Goal: Information Seeking & Learning: Compare options

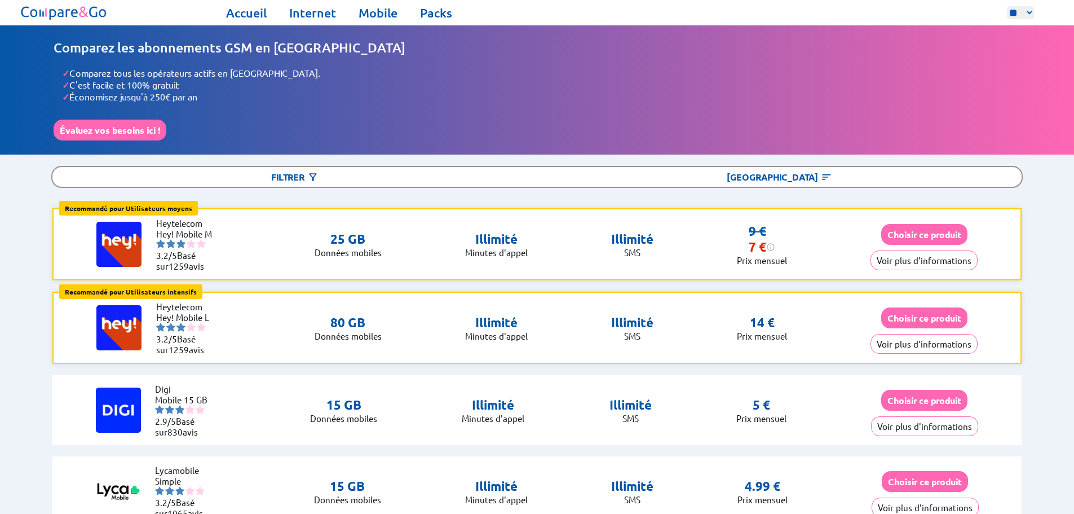
select select "**"
click at [1007, 6] on select "** ** **" at bounding box center [1020, 12] width 27 height 13
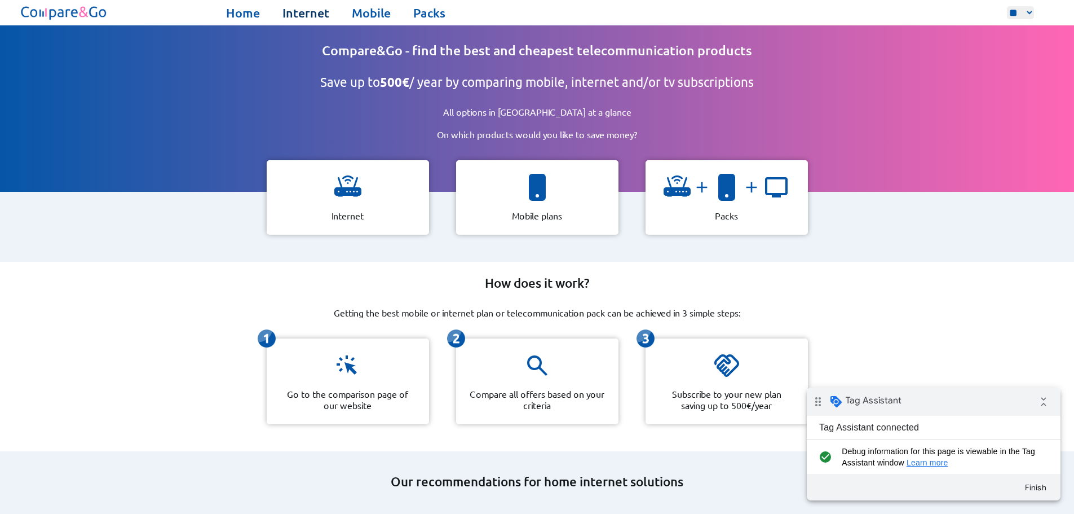
click at [313, 16] on link "Internet" at bounding box center [305, 13] width 47 height 16
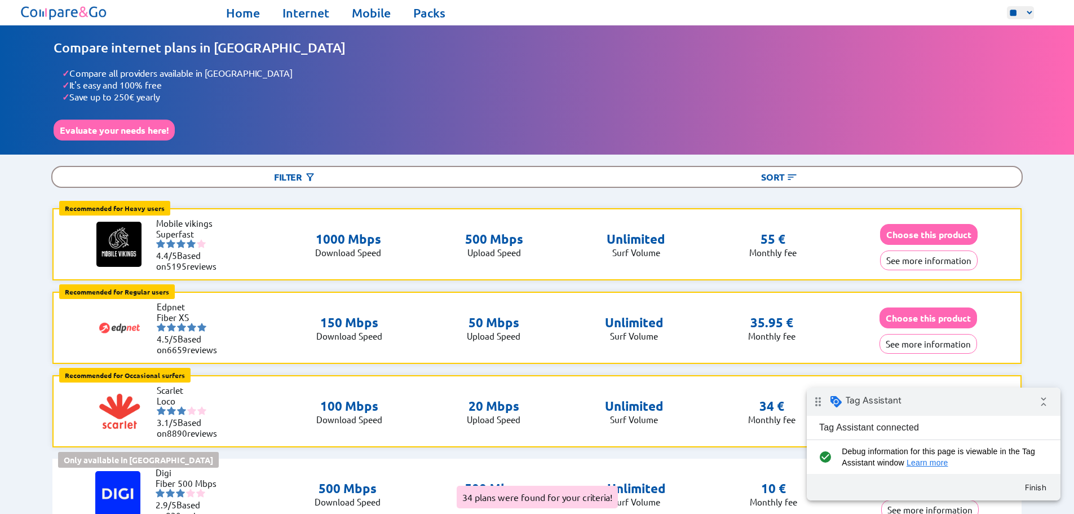
click at [935, 231] on button "Choose this product" at bounding box center [929, 234] width 98 height 21
click at [945, 259] on button "See more information" at bounding box center [929, 260] width 98 height 20
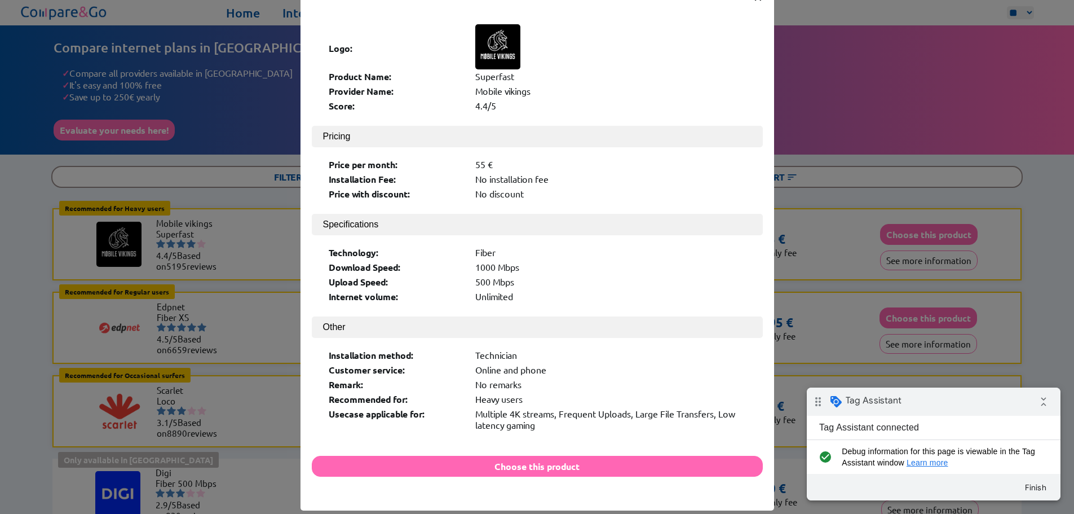
scroll to position [59, 0]
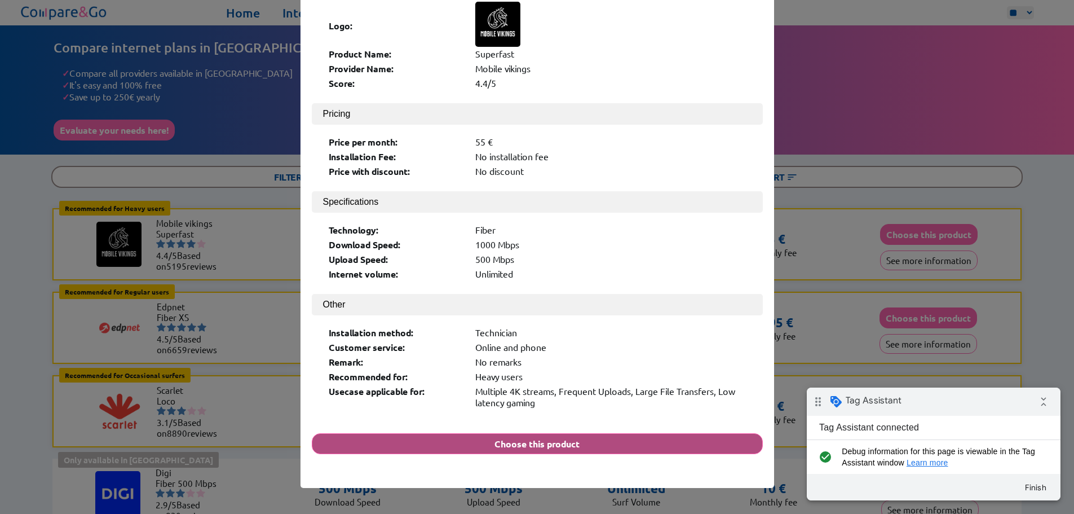
click at [596, 433] on button "Choose this product" at bounding box center [537, 443] width 451 height 21
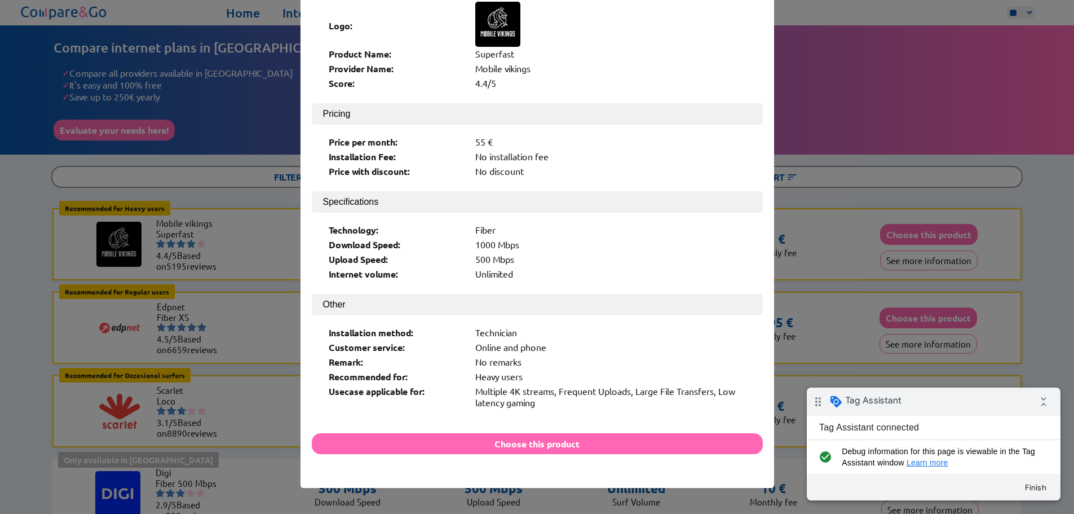
click at [924, 150] on div "× Logo: Product Name: Superfast Provider Name: Mobile vikings Score: 4.4/5 Pric…" at bounding box center [537, 257] width 1074 height 514
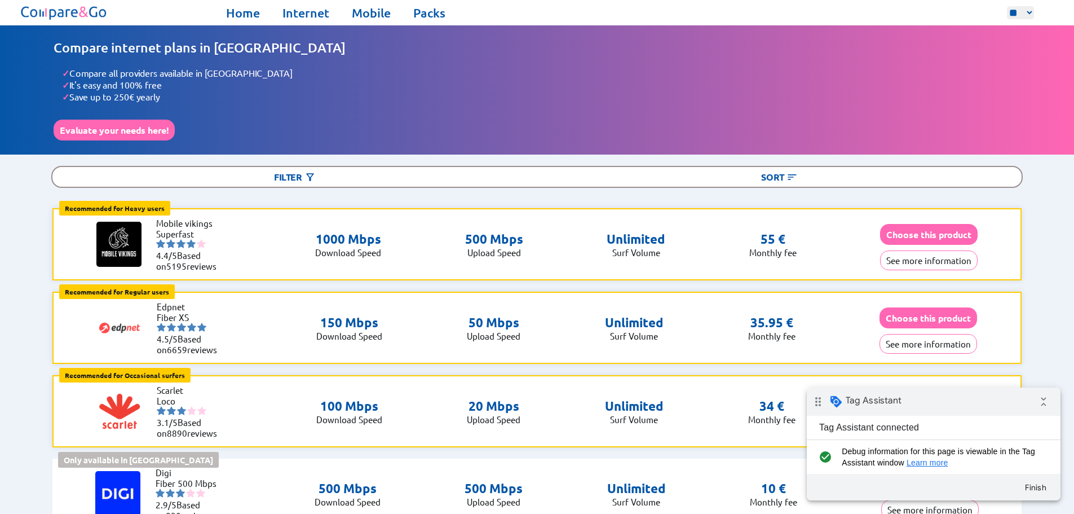
click at [1013, 10] on select "** ** **" at bounding box center [1020, 12] width 27 height 13
select select "**"
click at [1007, 6] on select "** ** **" at bounding box center [1020, 12] width 27 height 13
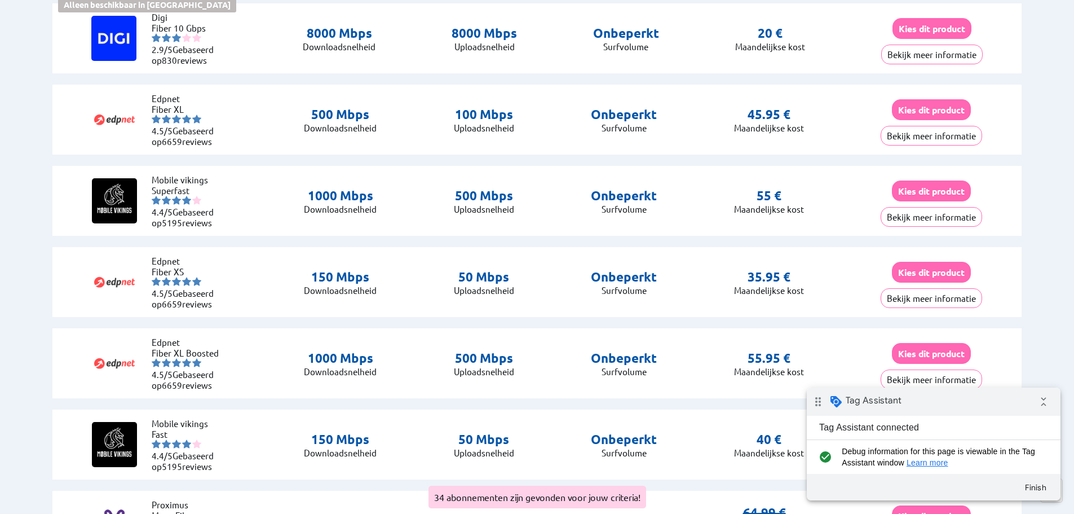
scroll to position [620, 0]
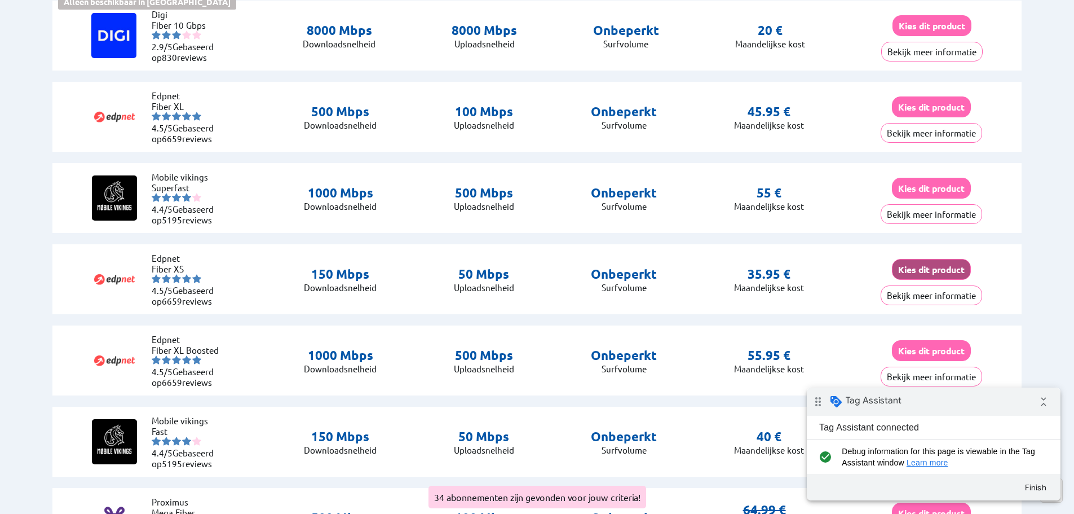
click at [933, 264] on button "Kies dit product" at bounding box center [931, 269] width 79 height 21
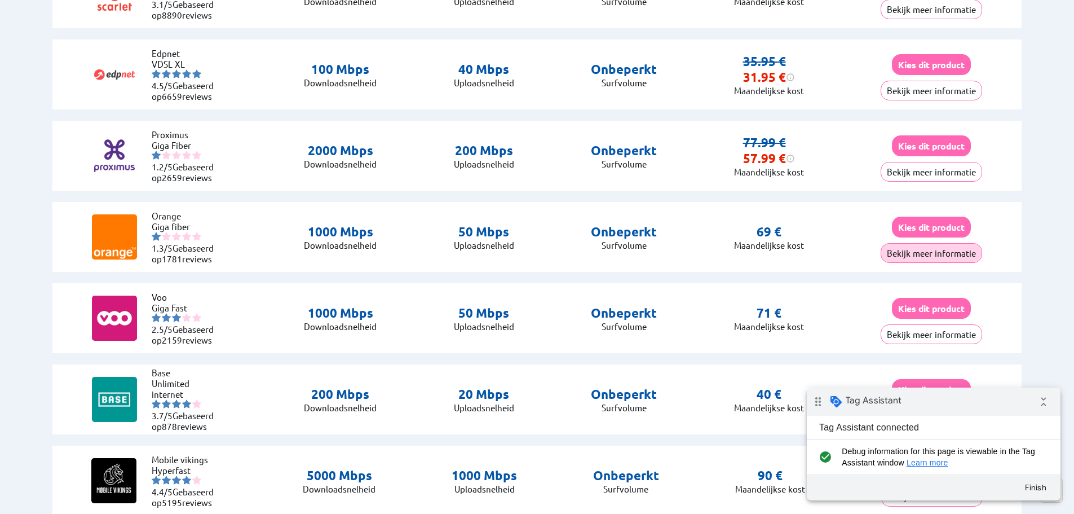
scroll to position [1409, 0]
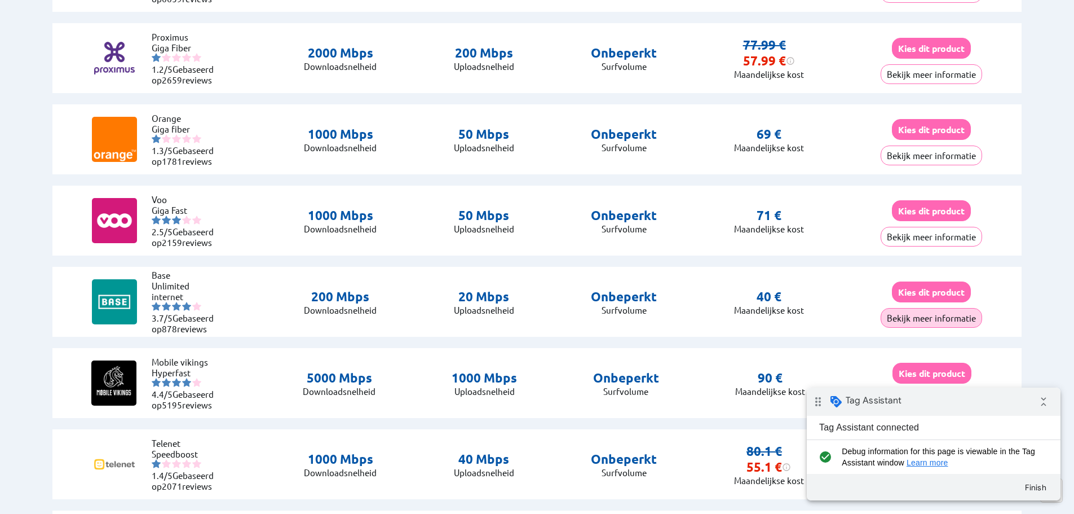
click at [909, 315] on button "Bekijk meer informatie" at bounding box center [931, 318] width 101 height 20
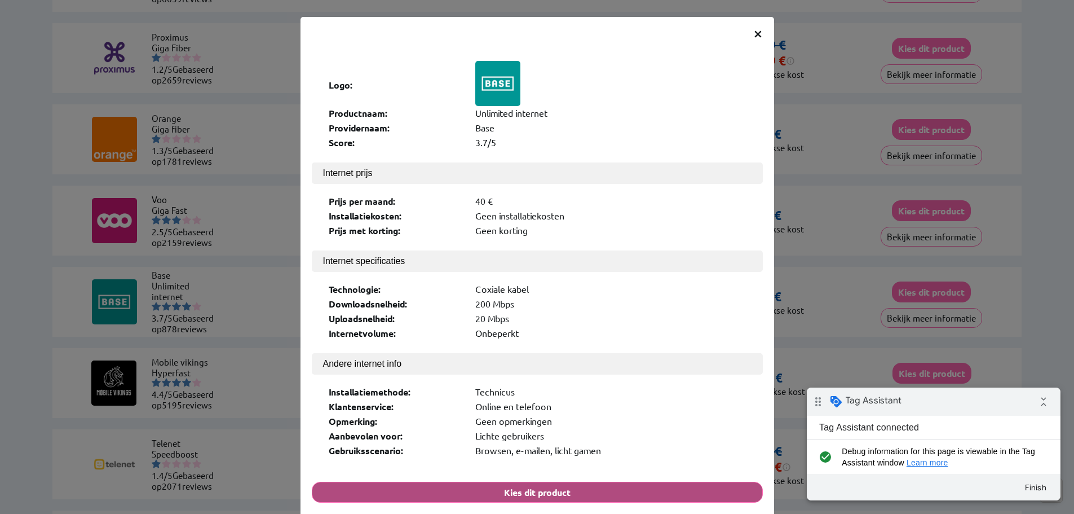
click at [581, 481] on button "Kies dit product" at bounding box center [537, 491] width 451 height 21
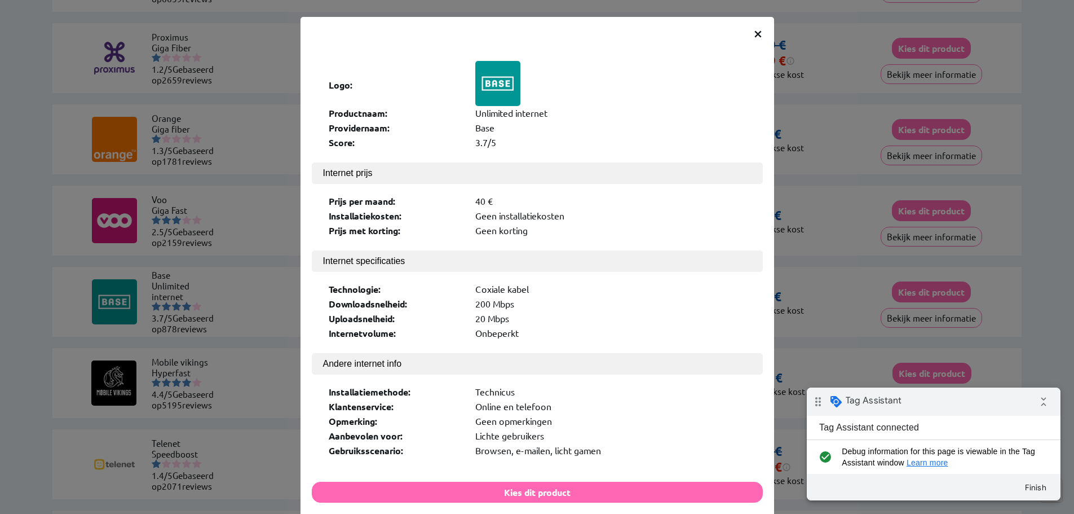
click at [830, 187] on div "× Logo: Productnaam: Unlimited internet Providernaam: Base Score: 3.7/5 Interne…" at bounding box center [537, 257] width 1074 height 514
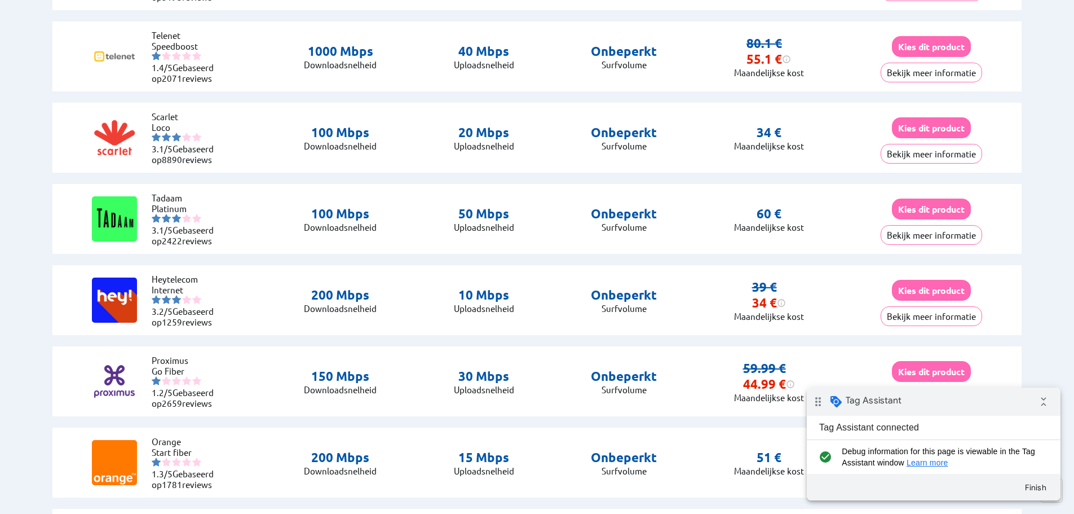
scroll to position [1973, 0]
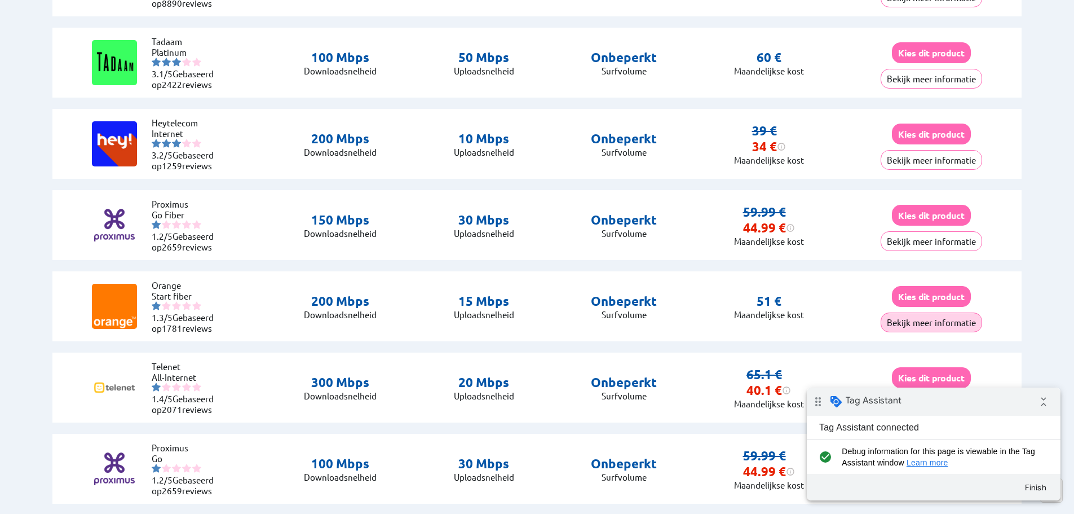
click at [941, 317] on button "Bekijk meer informatie" at bounding box center [931, 322] width 101 height 20
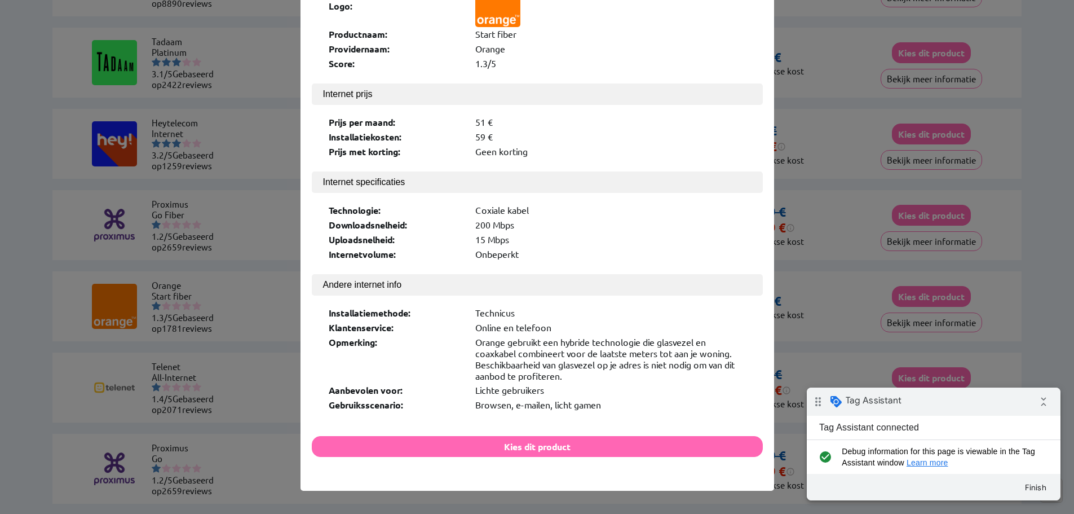
scroll to position [79, 0]
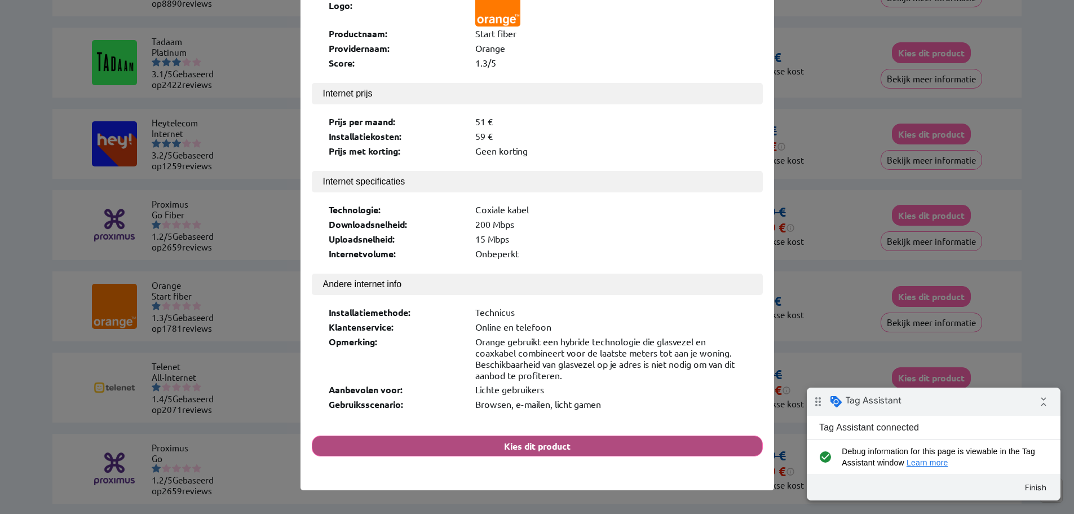
click at [490, 435] on button "Kies dit product" at bounding box center [537, 445] width 451 height 21
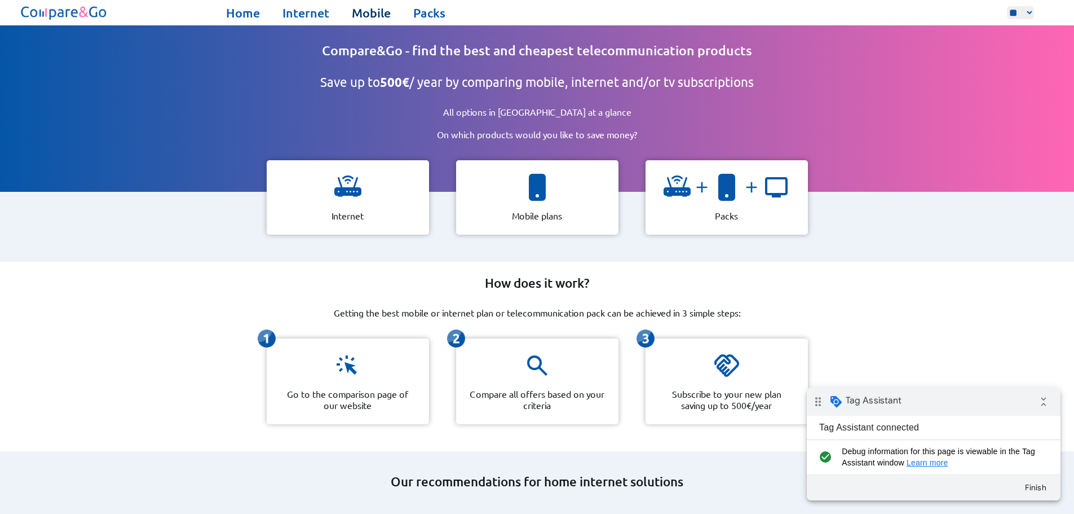
click at [372, 16] on link "Mobile" at bounding box center [371, 13] width 39 height 16
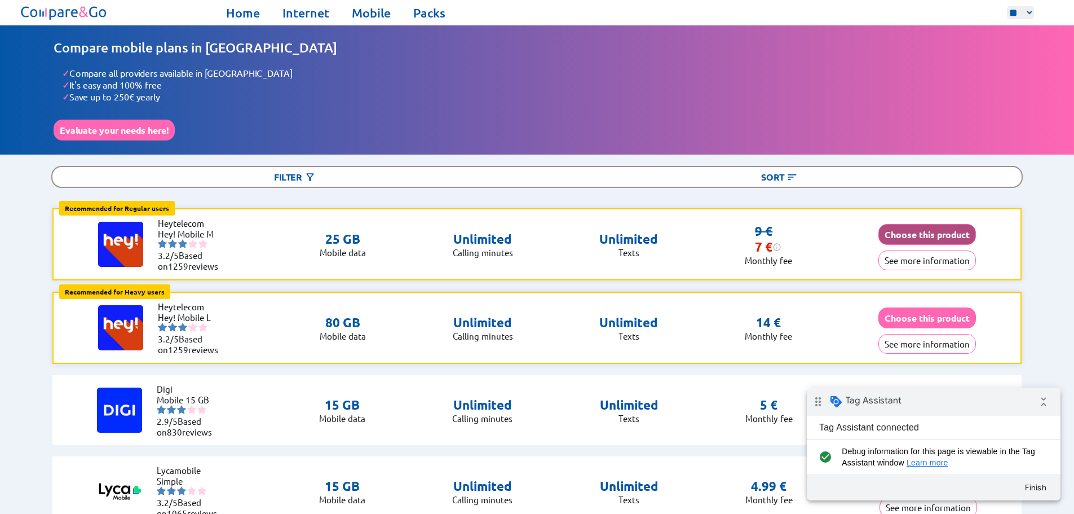
click at [922, 228] on button "Choose this product" at bounding box center [927, 234] width 98 height 21
click at [926, 259] on button "See more information" at bounding box center [927, 260] width 98 height 20
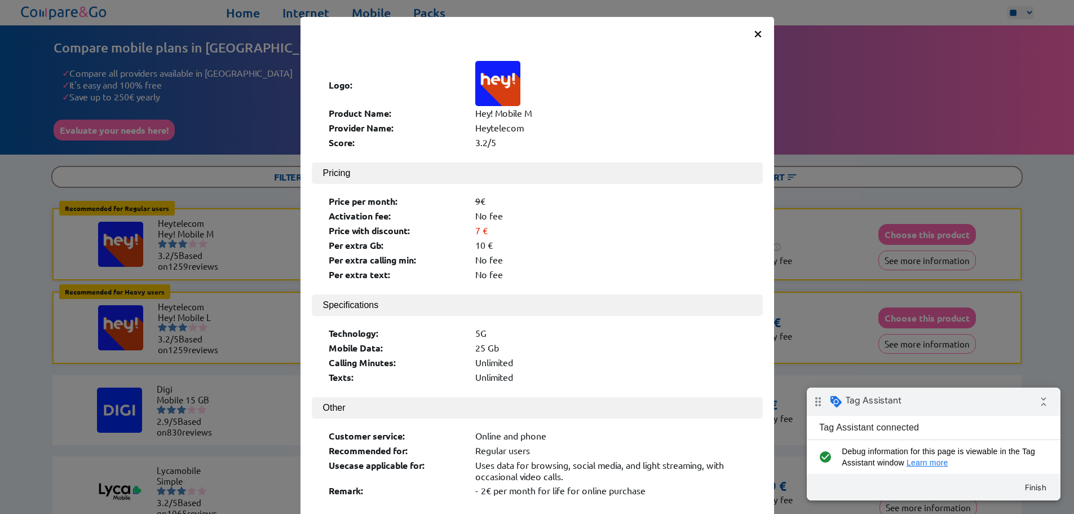
scroll to position [85, 0]
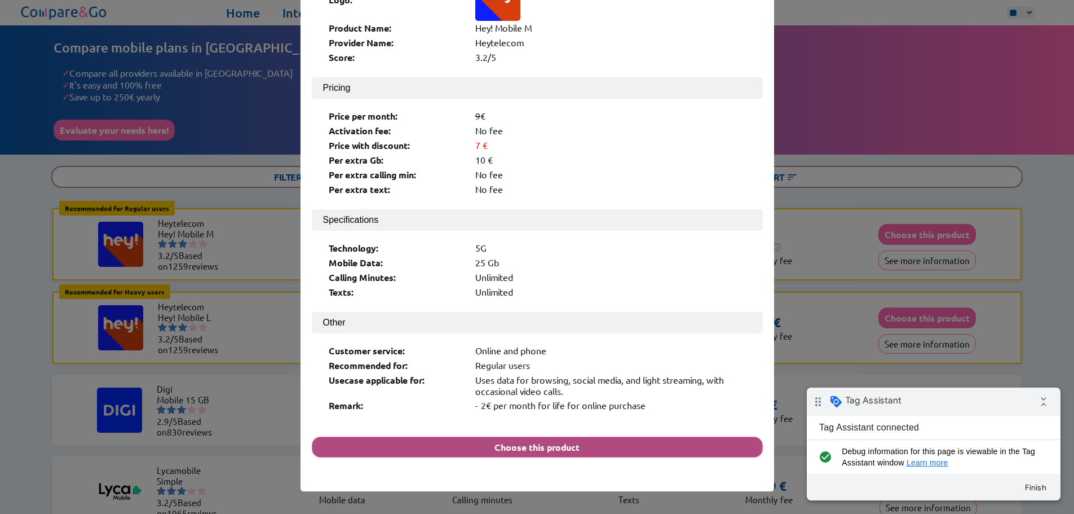
click at [542, 436] on button "Choose this product" at bounding box center [537, 446] width 451 height 21
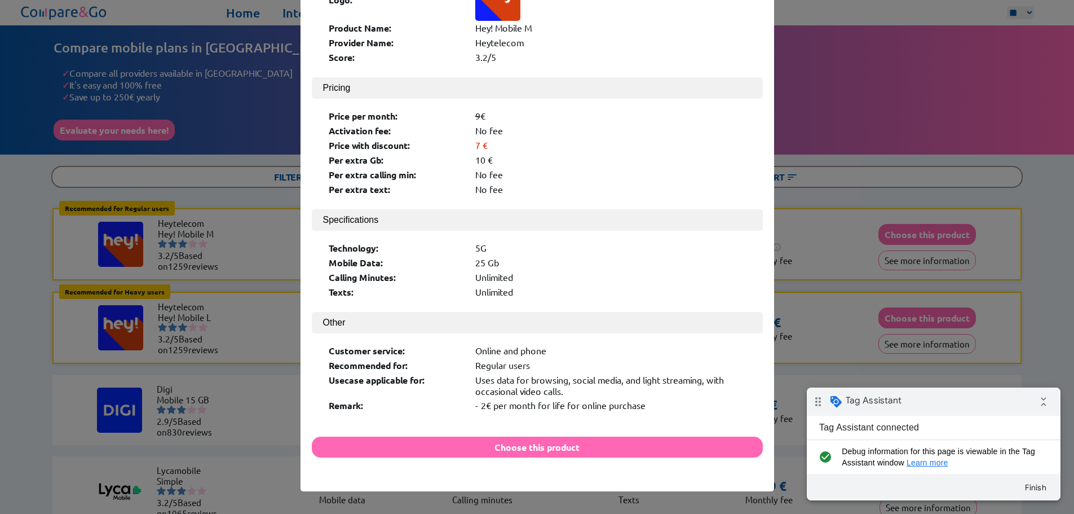
click at [172, 61] on div "× Logo: Product Name: Hey! Mobile M Provider Name: Heytelecom Score: 3.2/5 Pric…" at bounding box center [537, 257] width 1074 height 514
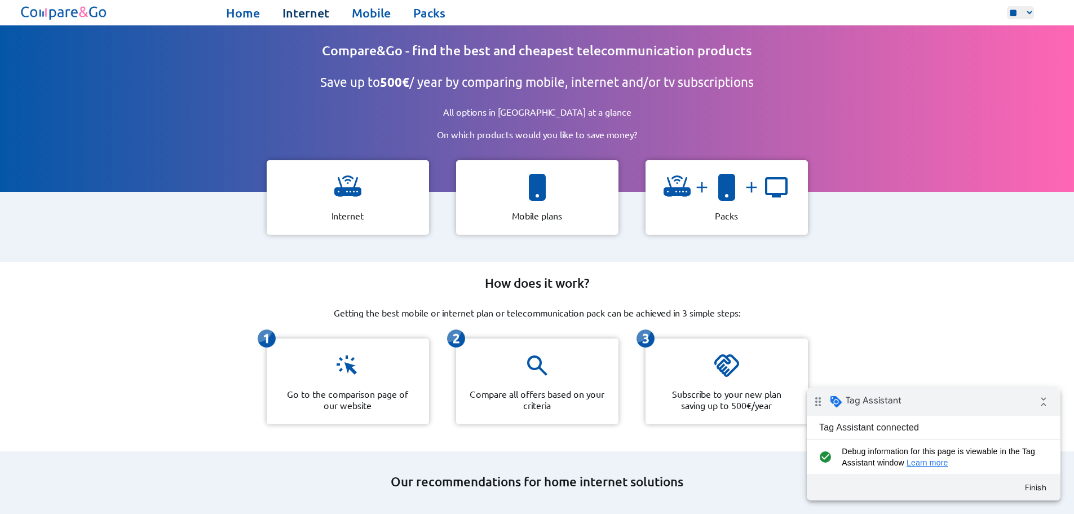
click at [303, 14] on link "Internet" at bounding box center [305, 13] width 47 height 16
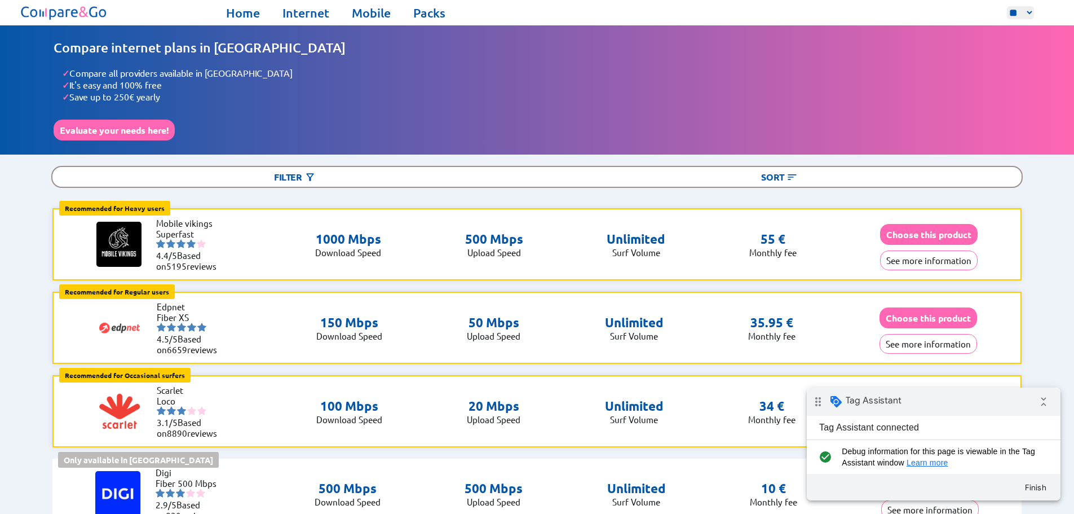
click at [926, 259] on button "See more information" at bounding box center [929, 260] width 98 height 20
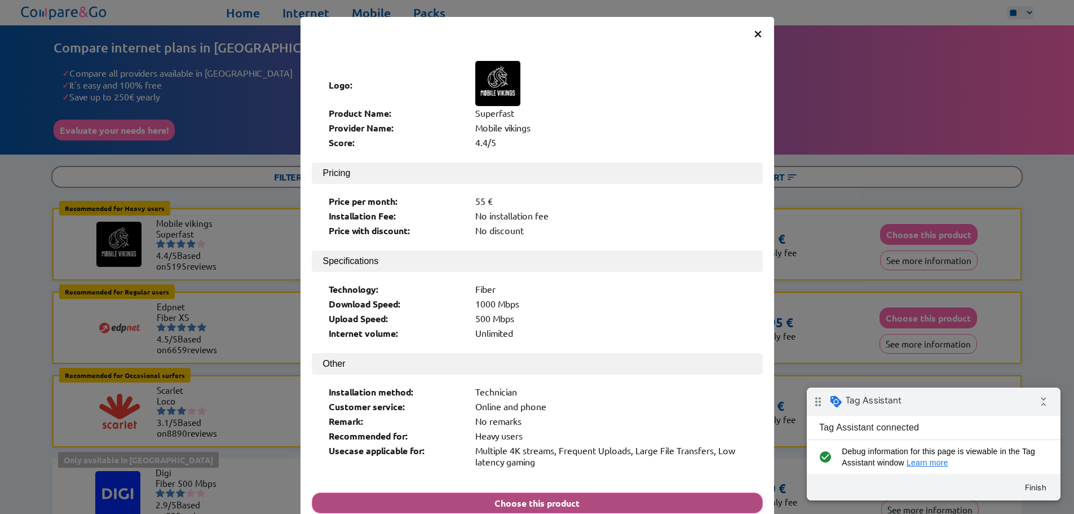
click at [437, 492] on button "Choose this product" at bounding box center [537, 502] width 451 height 21
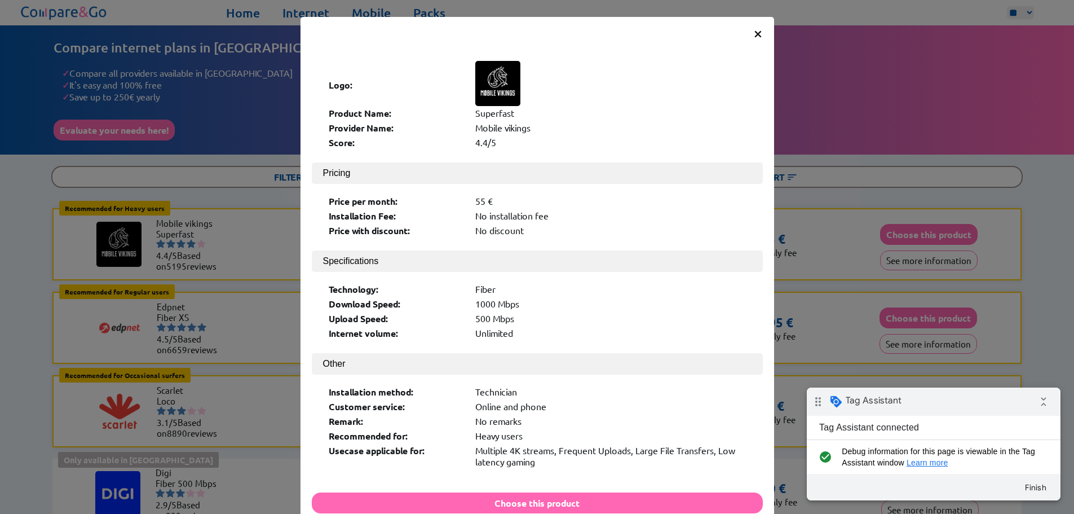
click at [832, 248] on div "× Logo: Product Name: Superfast Provider Name: Mobile vikings Score: 4.4/5 Pric…" at bounding box center [537, 257] width 1074 height 514
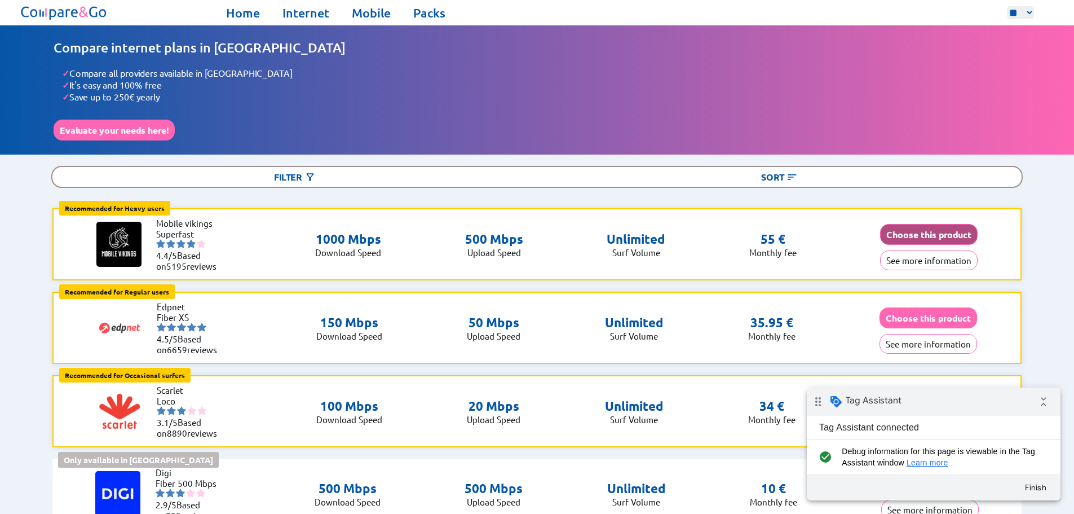
click at [901, 237] on button "Choose this product" at bounding box center [929, 234] width 98 height 21
click at [1022, 9] on select "** ** **" at bounding box center [1020, 12] width 27 height 13
select select "**"
click at [1007, 6] on select "** ** **" at bounding box center [1020, 12] width 27 height 13
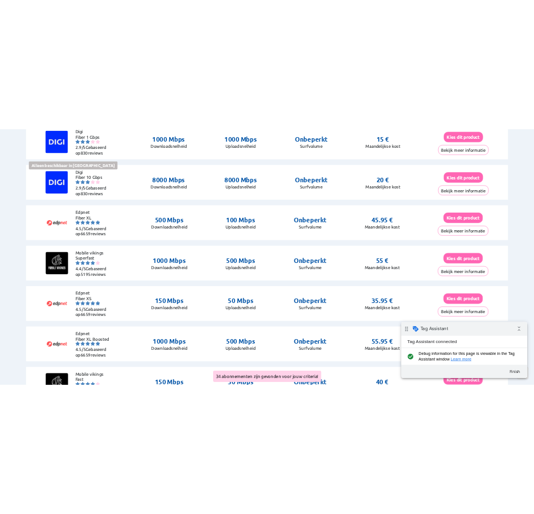
scroll to position [451, 0]
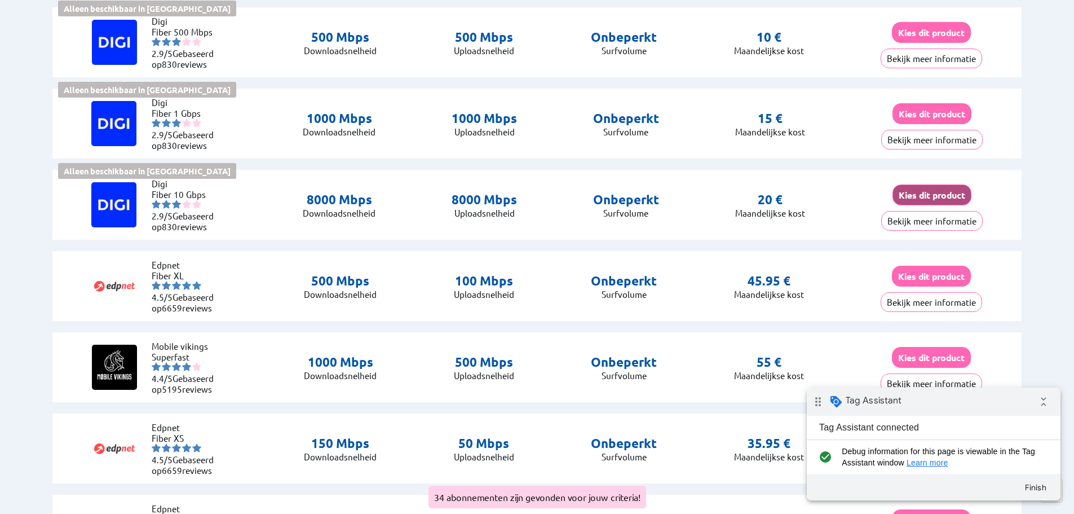
click at [935, 192] on button "Kies dit product" at bounding box center [931, 194] width 79 height 21
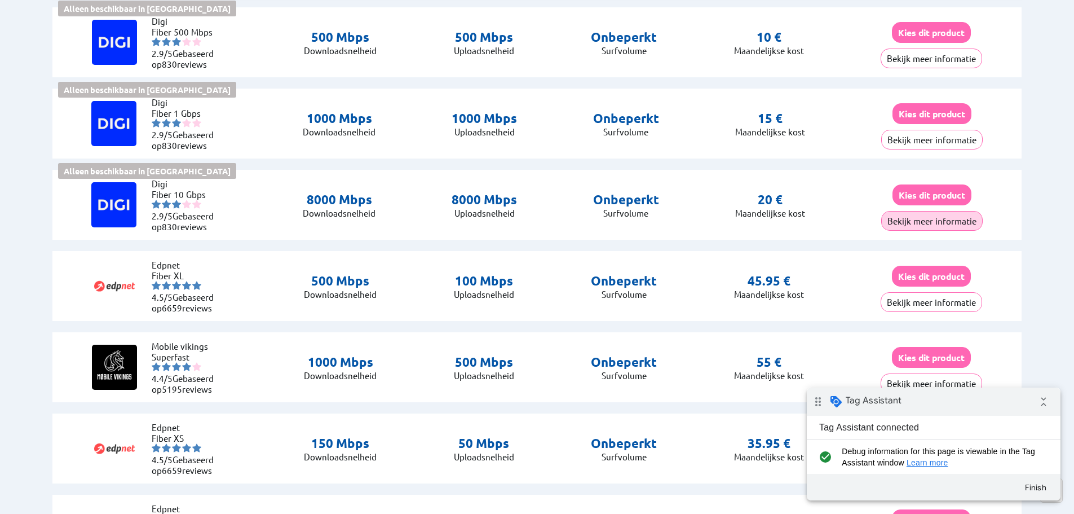
click at [967, 222] on button "Bekijk meer informatie" at bounding box center [931, 221] width 101 height 20
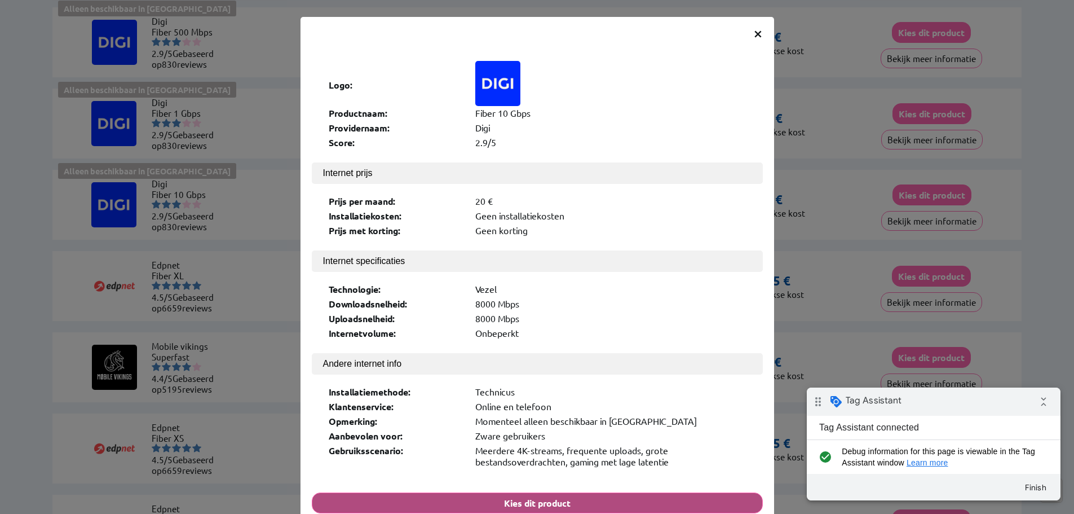
click at [616, 492] on button "Kies dit product" at bounding box center [537, 502] width 451 height 21
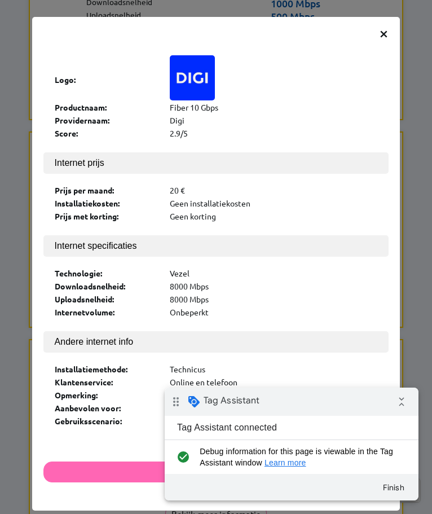
scroll to position [357, 0]
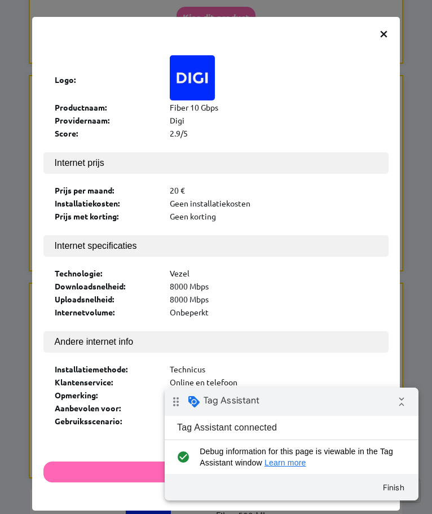
click at [409, 233] on div "× Logo: Productnaam: Fiber 10 Gbps Providernaam: Digi Score: 2.9/5 Internet pri…" at bounding box center [216, 257] width 432 height 514
